Goal: Information Seeking & Learning: Check status

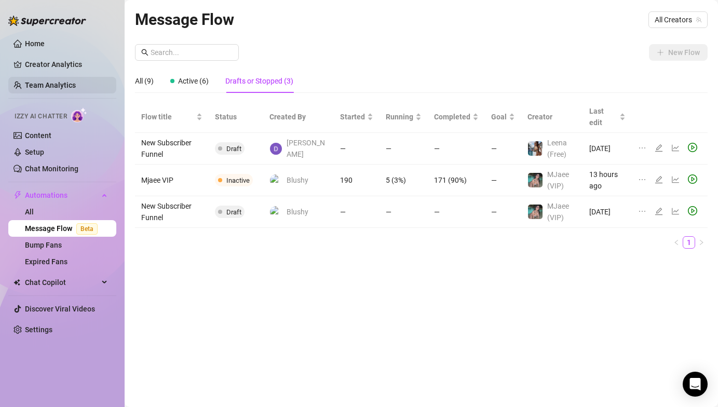
click at [57, 85] on link "Team Analytics" at bounding box center [50, 85] width 51 height 8
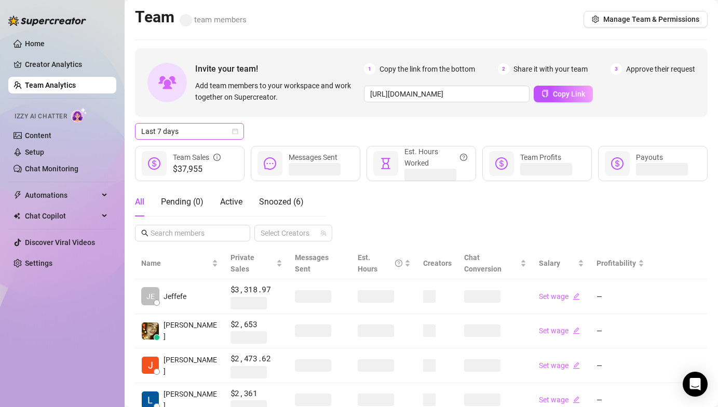
click at [211, 130] on span "Last 7 days" at bounding box center [189, 132] width 97 height 16
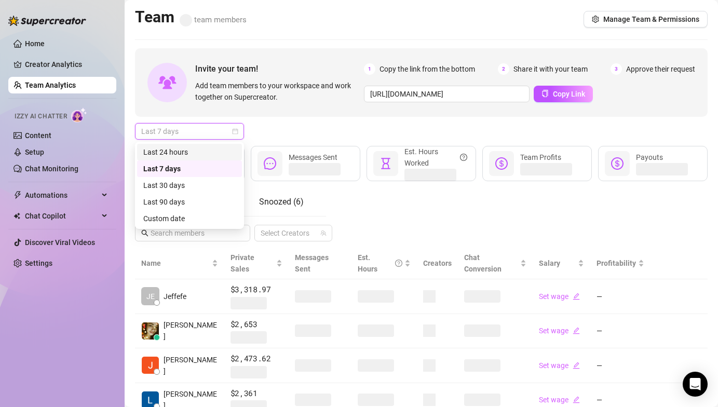
click at [205, 151] on div "Last 24 hours" at bounding box center [189, 151] width 92 height 11
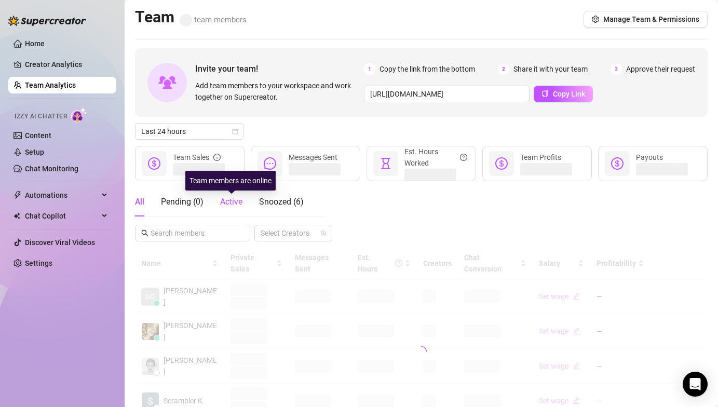
click at [226, 201] on span "Active" at bounding box center [231, 202] width 22 height 10
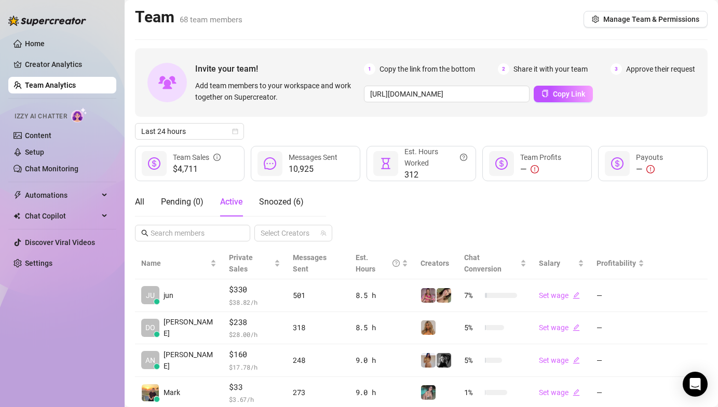
click at [418, 217] on div "All Pending ( 0 ) Active Snoozed ( 6 ) Select Creators" at bounding box center [421, 214] width 573 height 54
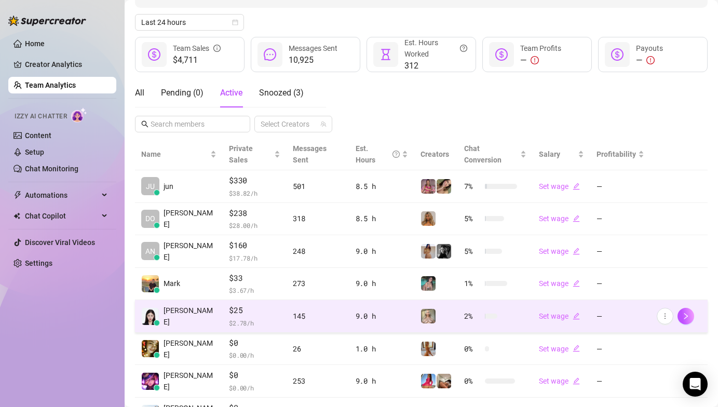
scroll to position [180, 0]
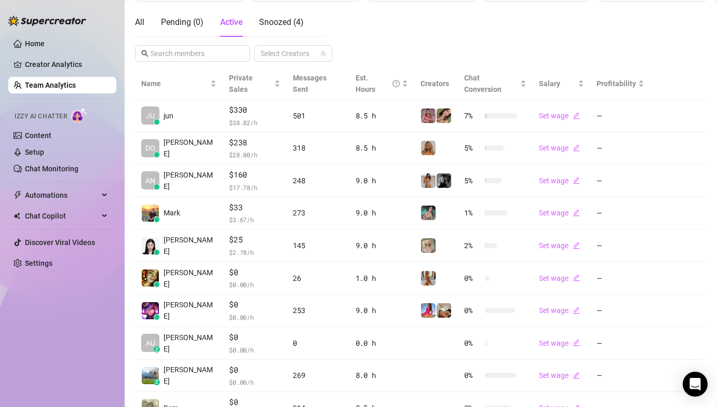
click at [78, 299] on div "Home Creator Analytics Team Analytics Izzy AI Chatter Content Setup Chat Monito…" at bounding box center [62, 199] width 108 height 398
click at [66, 307] on div "Home Creator Analytics Team Analytics Izzy AI Chatter Content Setup Chat Monito…" at bounding box center [62, 199] width 108 height 398
click at [68, 324] on div "Home Creator Analytics Team Analytics Izzy AI Chatter Content Setup Chat Monito…" at bounding box center [62, 199] width 108 height 398
click at [71, 326] on div "Home Creator Analytics Team Analytics Izzy AI Chatter Content Setup Chat Monito…" at bounding box center [62, 199] width 108 height 398
click at [82, 345] on div "Home Creator Analytics Team Analytics Izzy AI Chatter Content Setup Chat Monito…" at bounding box center [62, 199] width 108 height 398
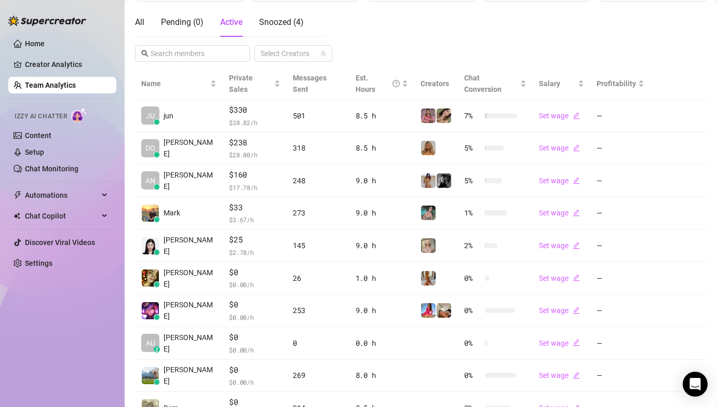
click at [82, 345] on div "Home Creator Analytics Team Analytics Izzy AI Chatter Content Setup Chat Monito…" at bounding box center [62, 199] width 108 height 398
click at [60, 89] on link "Team Analytics" at bounding box center [50, 85] width 51 height 8
